Goal: Task Accomplishment & Management: Complete application form

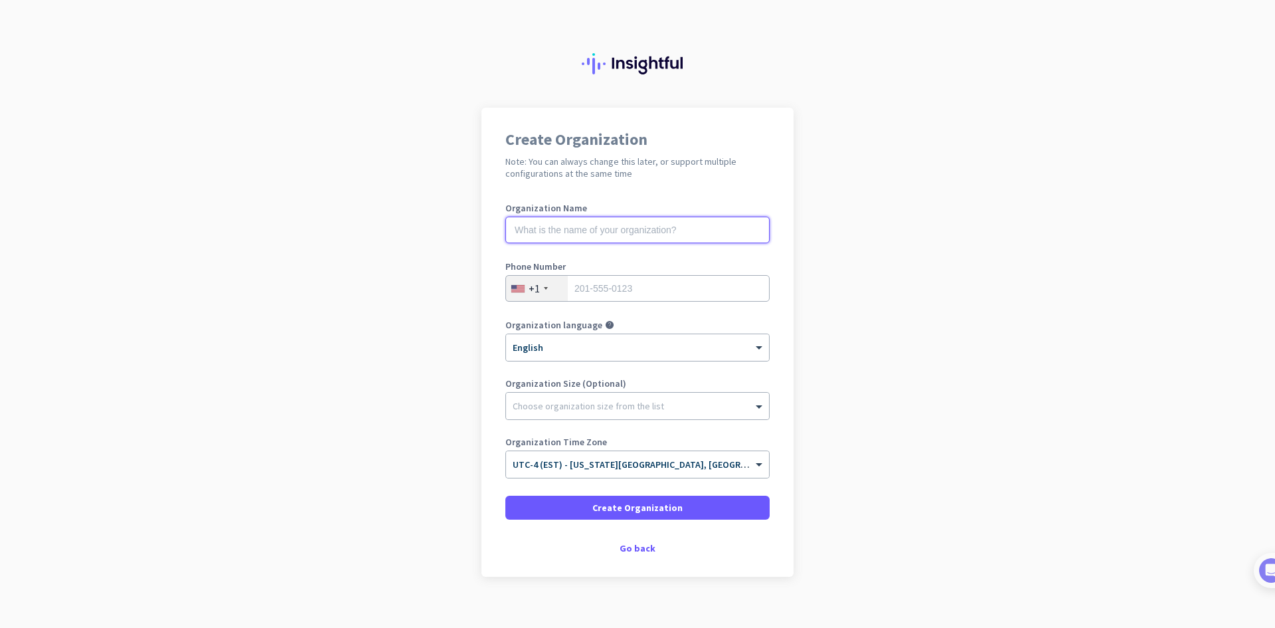
click at [613, 227] on input "text" at bounding box center [637, 230] width 264 height 27
type input "Mercor"
click at [671, 286] on input "tel" at bounding box center [637, 288] width 264 height 27
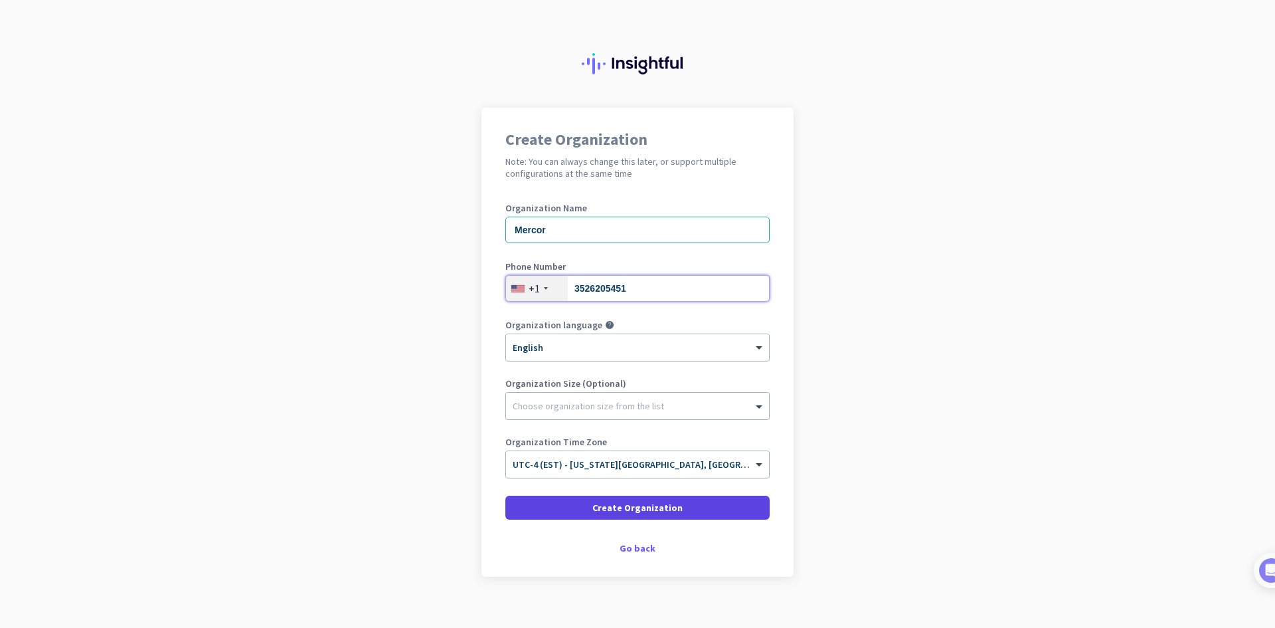
type input "3526205451"
click at [673, 503] on span at bounding box center [637, 507] width 264 height 32
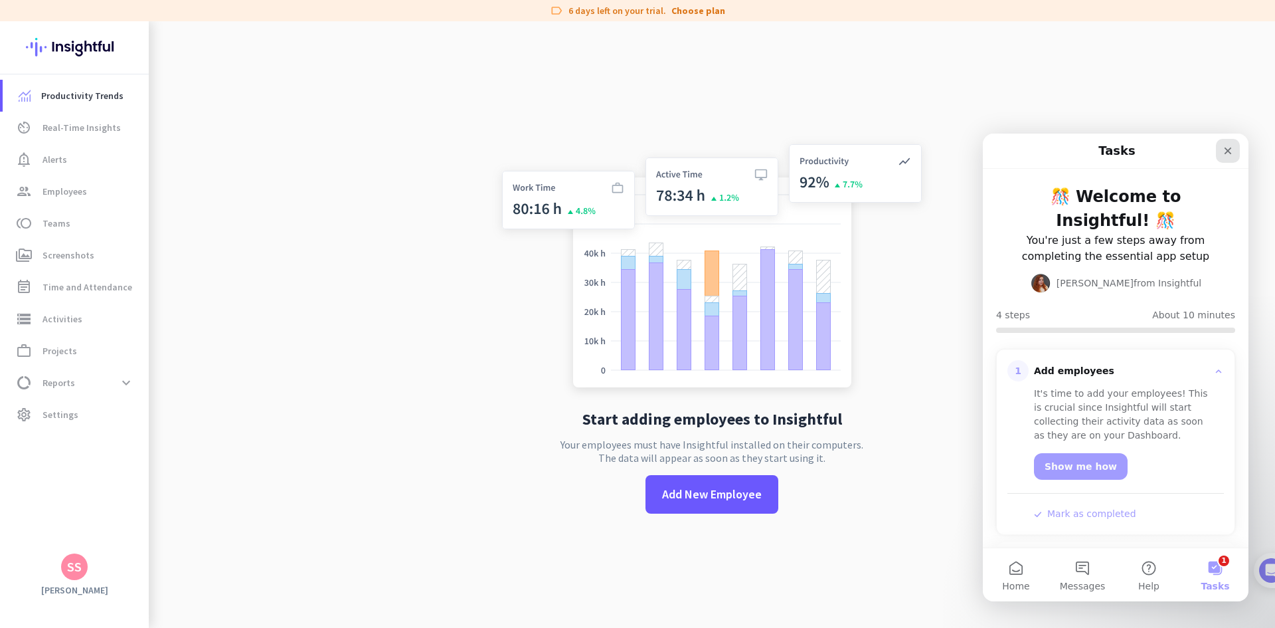
click at [1232, 152] on icon "Close" at bounding box center [1228, 150] width 11 height 11
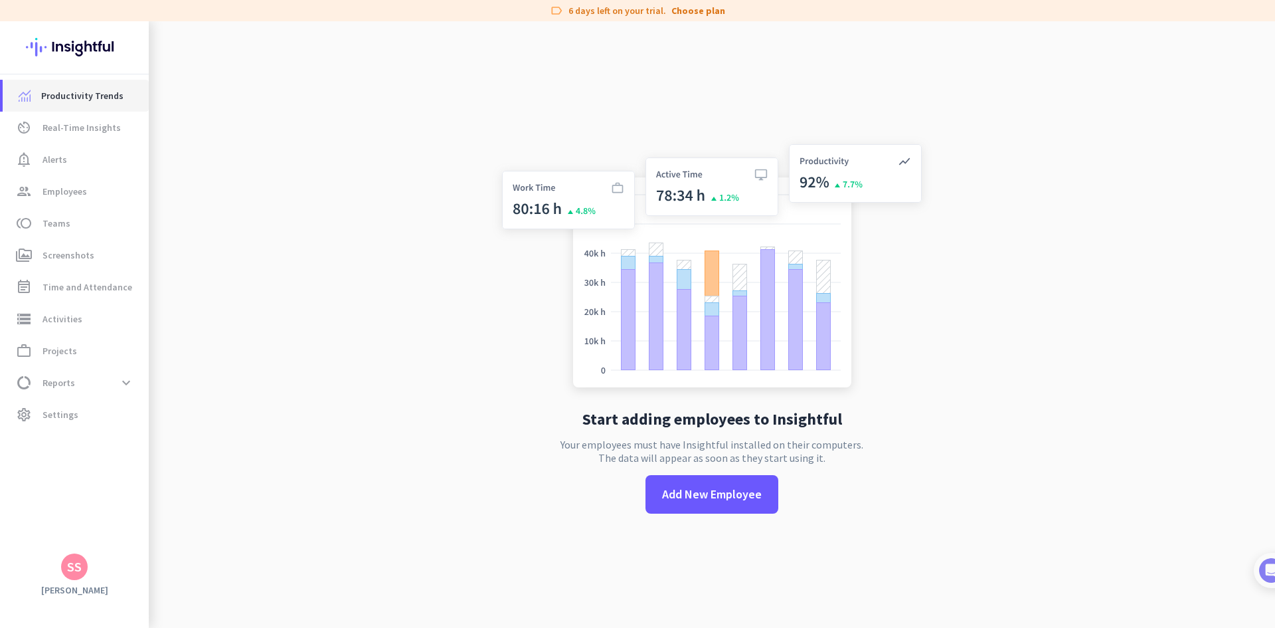
click at [102, 103] on span "Productivity Trends" at bounding box center [82, 96] width 82 height 16
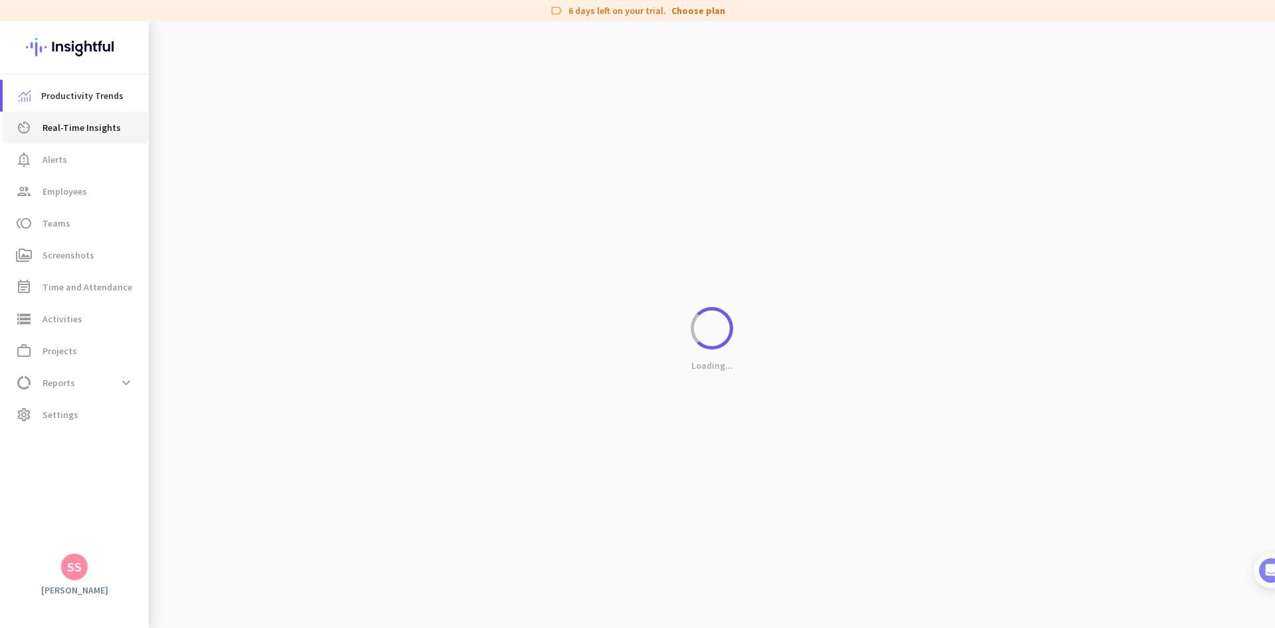
click at [92, 133] on span "Real-Time Insights" at bounding box center [82, 128] width 78 height 16
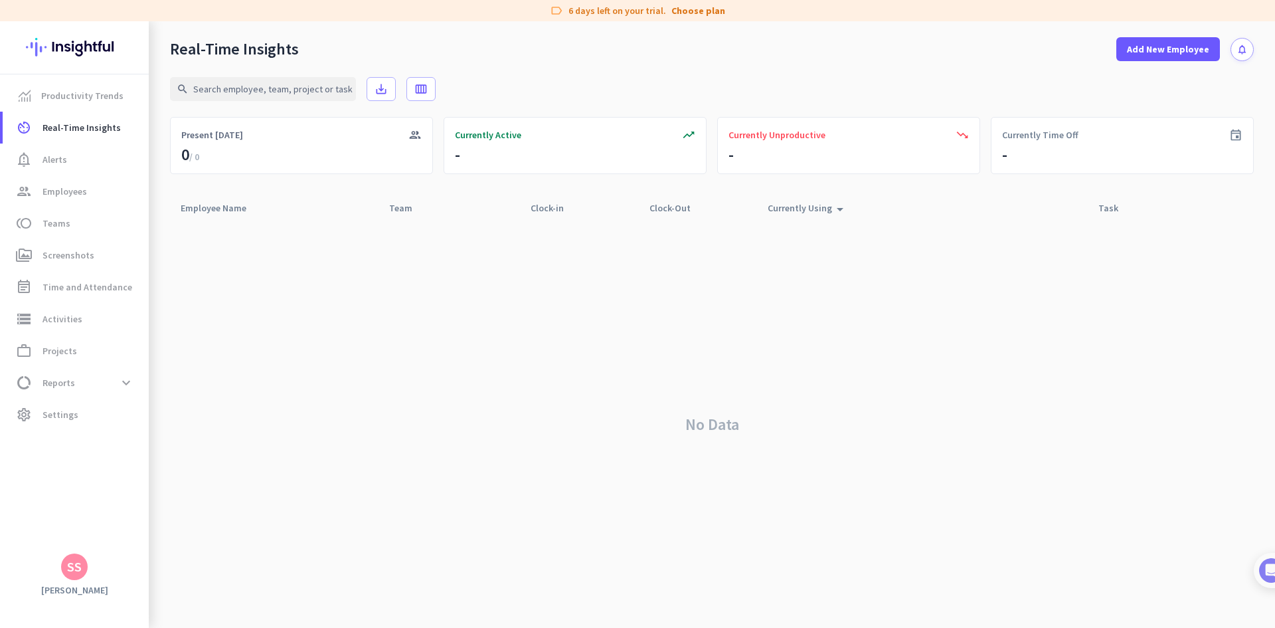
click at [75, 564] on div "SS" at bounding box center [74, 566] width 15 height 13
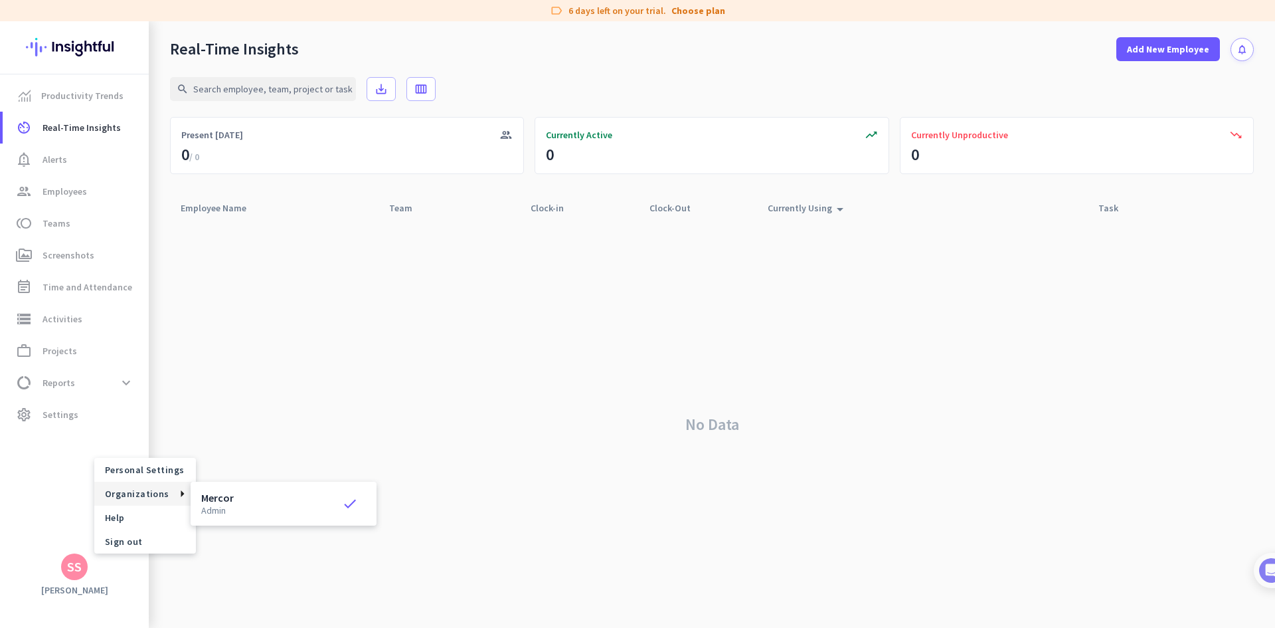
click at [145, 495] on span "Organizations" at bounding box center [137, 493] width 64 height 12
click at [702, 428] on div at bounding box center [637, 314] width 1275 height 628
click at [808, 129] on div "Currently Active" at bounding box center [711, 134] width 331 height 13
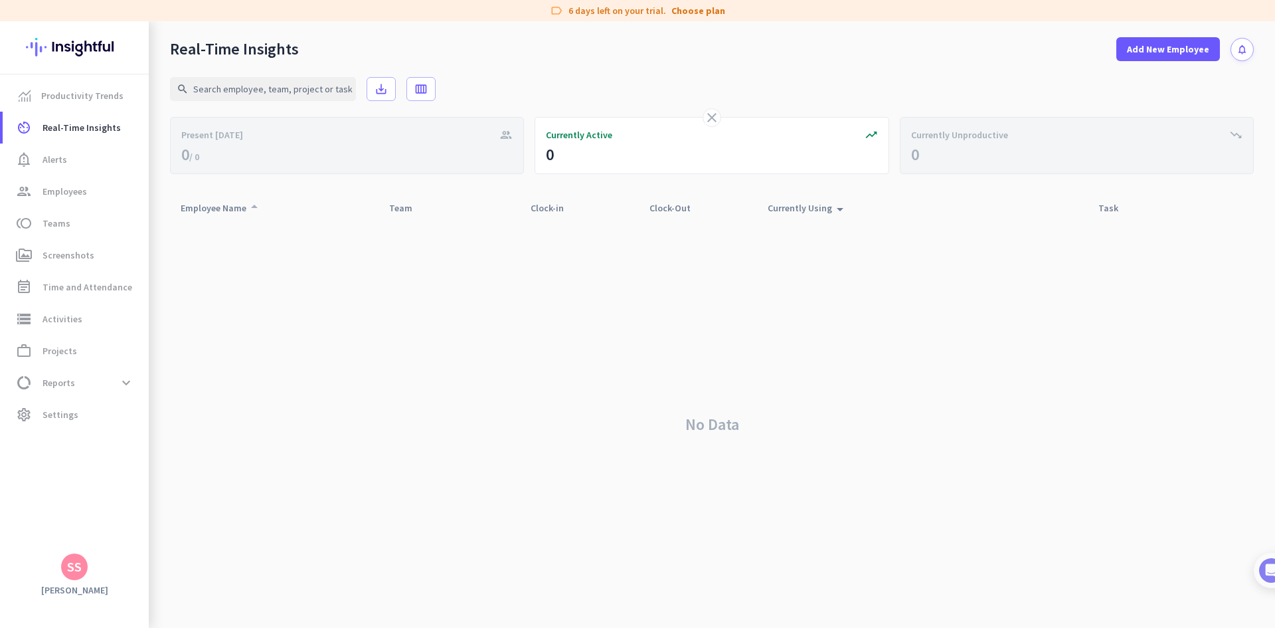
click at [205, 203] on div "Employee Name arrow_drop_up" at bounding box center [222, 208] width 82 height 19
click at [99, 88] on span "Productivity Trends" at bounding box center [82, 96] width 82 height 16
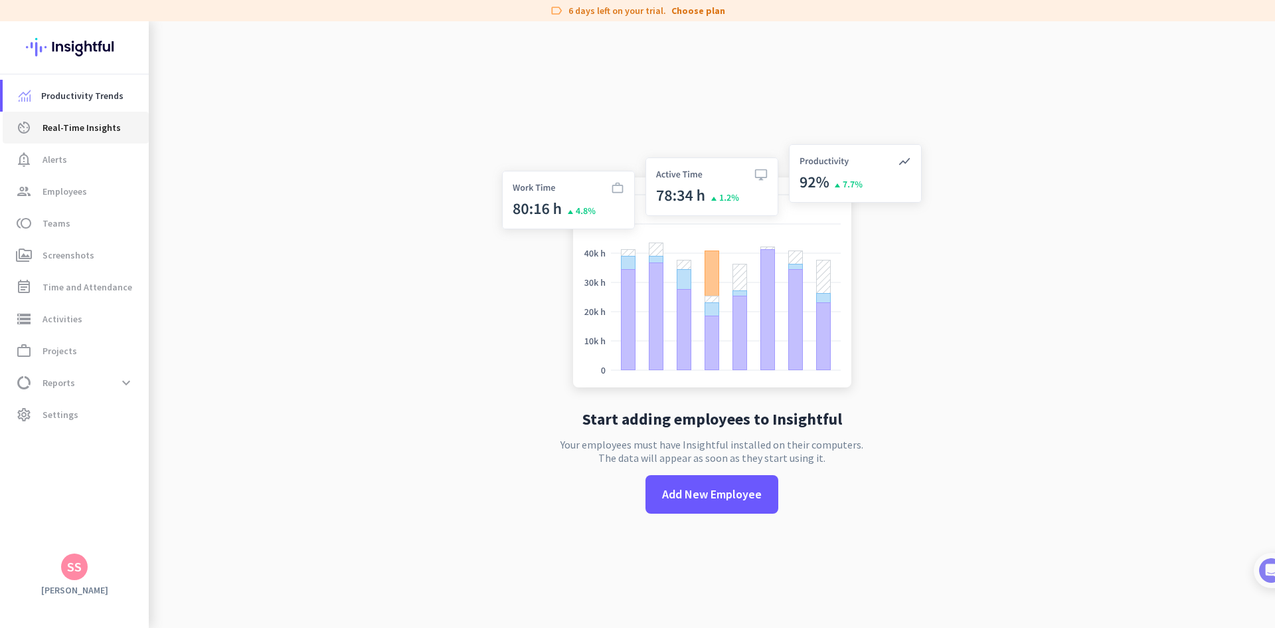
click at [99, 135] on span "Real-Time Insights" at bounding box center [82, 128] width 78 height 16
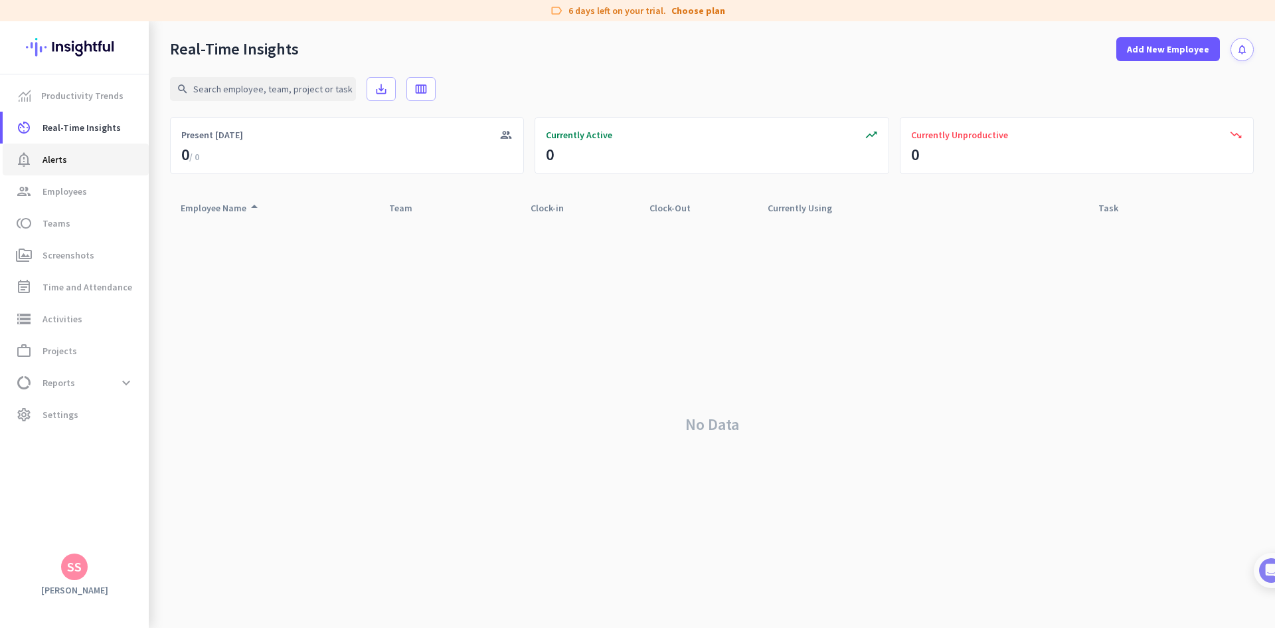
click at [64, 157] on span "Alerts" at bounding box center [55, 159] width 25 height 16
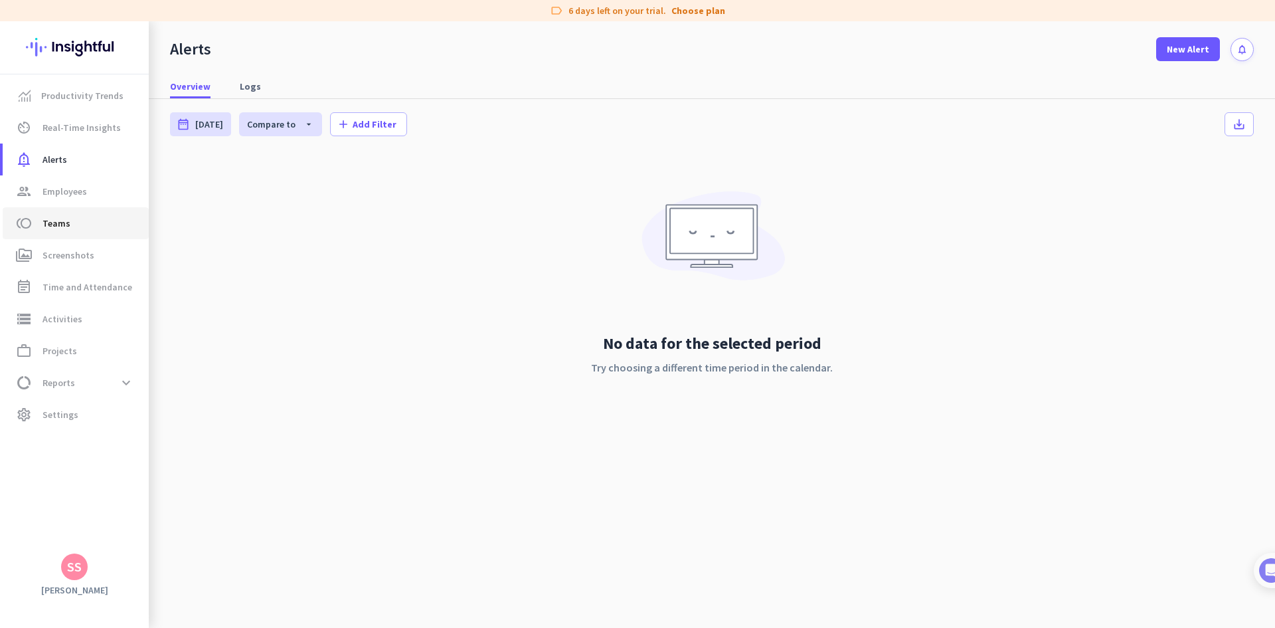
click at [73, 223] on span "toll Teams" at bounding box center [75, 223] width 125 height 16
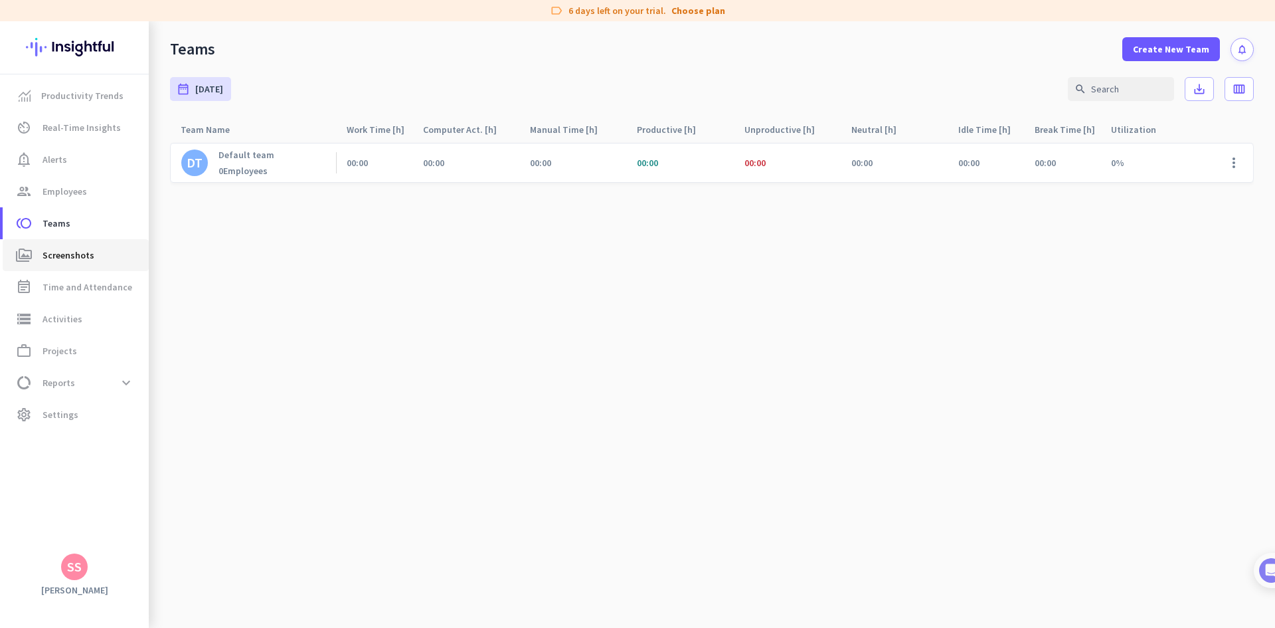
click at [94, 255] on span "perm_media Screenshots" at bounding box center [75, 255] width 125 height 16
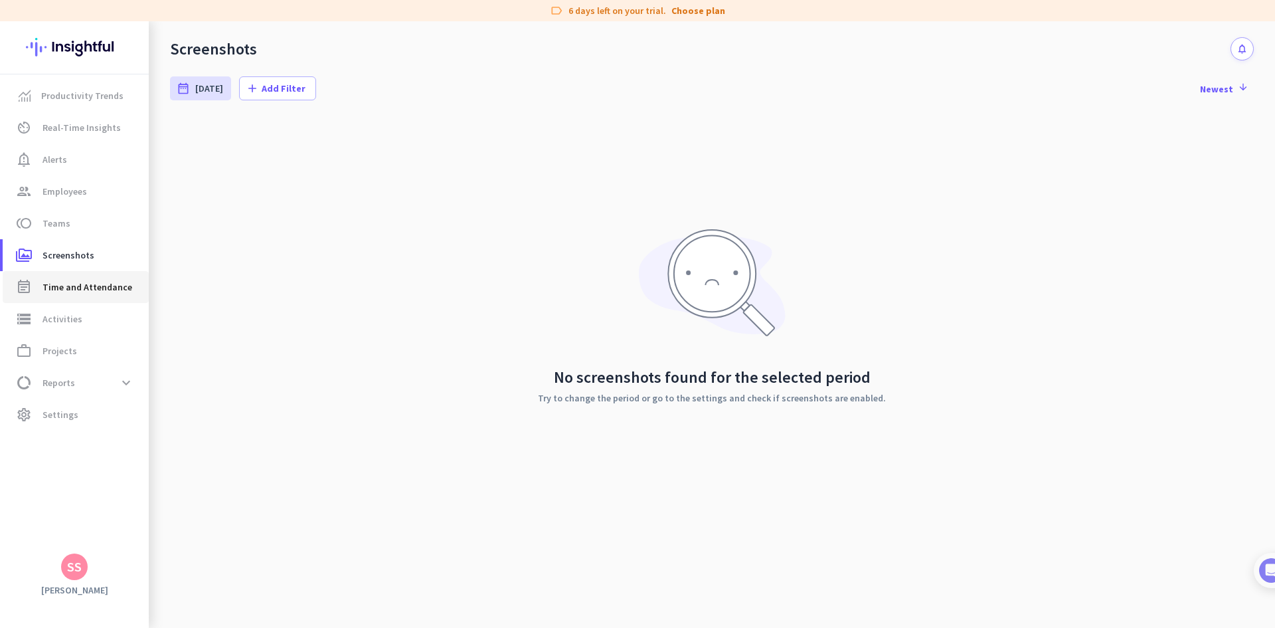
click at [106, 290] on span "Time and Attendance" at bounding box center [88, 287] width 90 height 16
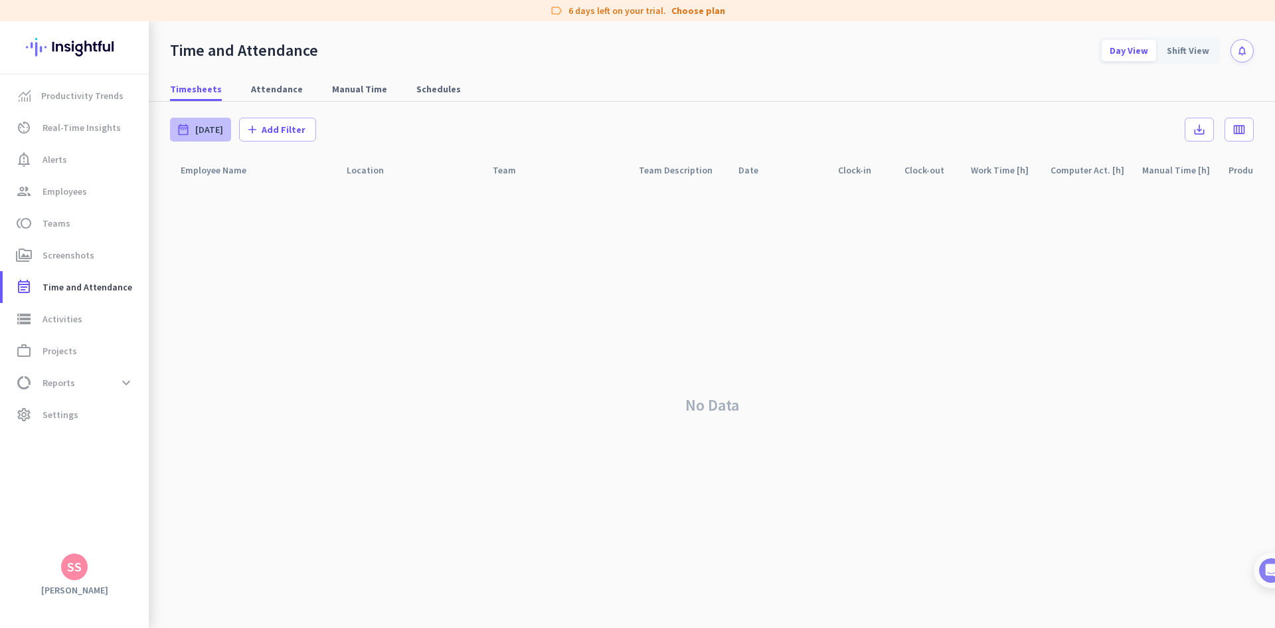
click at [197, 134] on span "[DATE]" at bounding box center [209, 129] width 28 height 13
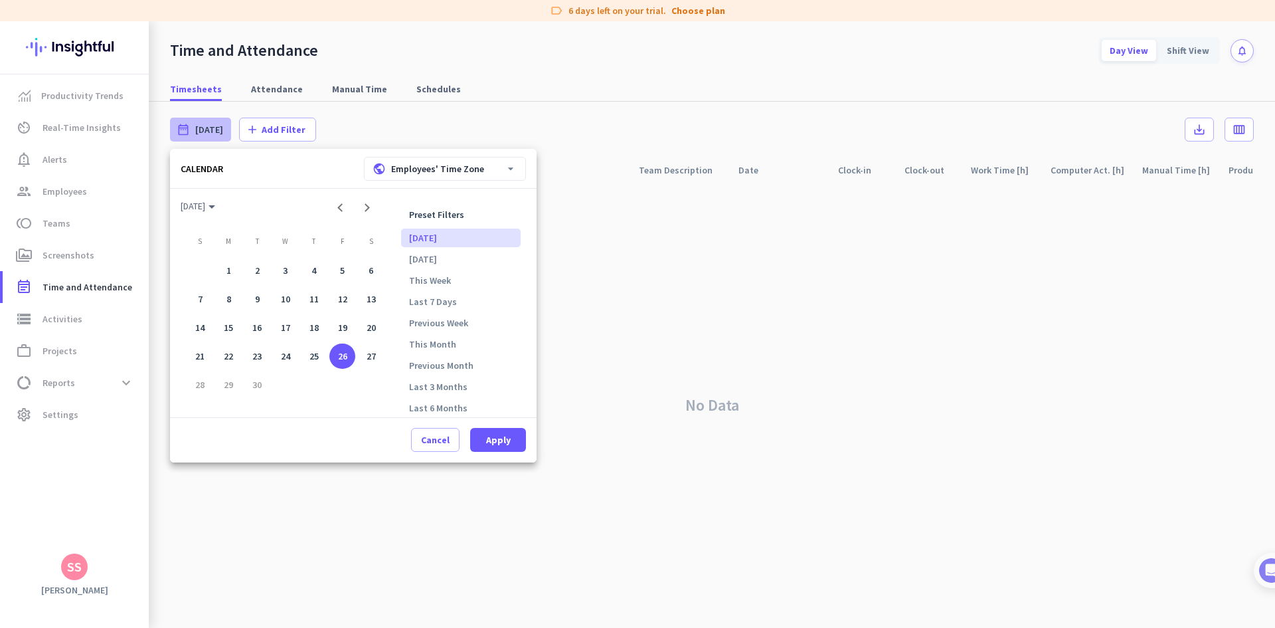
click at [342, 362] on div "26" at bounding box center [342, 356] width 26 height 26
click at [506, 444] on span "Apply" at bounding box center [498, 439] width 25 height 13
